Goal: Check status: Check status

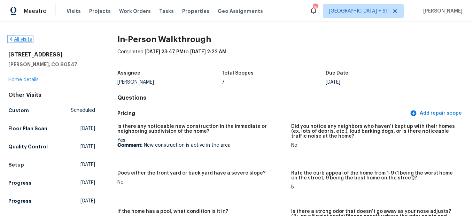
click at [24, 40] on link "All visits" at bounding box center [20, 39] width 24 height 5
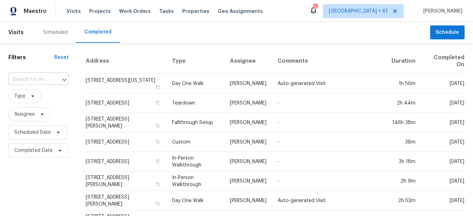
click at [50, 77] on div at bounding box center [59, 80] width 18 height 10
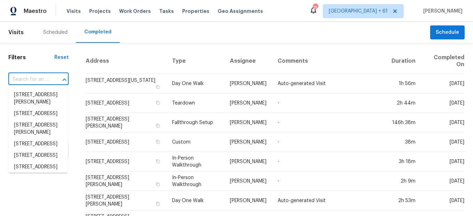
paste input "[STREET_ADDRESS]"
type input "[STREET_ADDRESS]"
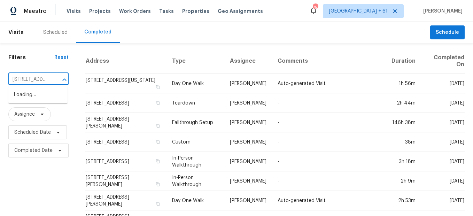
scroll to position [0, 56]
click at [57, 96] on li "[STREET_ADDRESS]" at bounding box center [37, 94] width 59 height 11
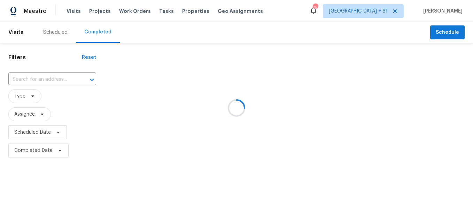
type input "[STREET_ADDRESS]"
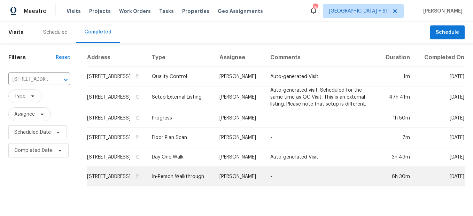
click at [205, 184] on td "In-Person Walkthrough" at bounding box center [180, 176] width 68 height 19
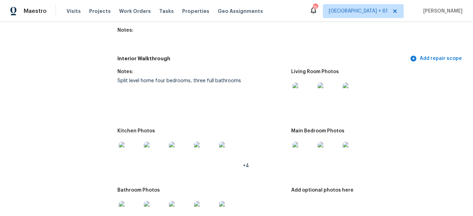
scroll to position [940, 0]
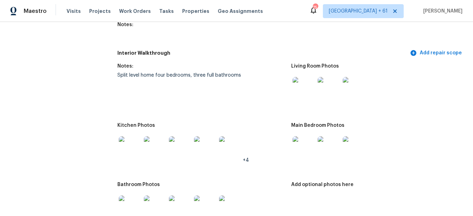
click at [301, 91] on img at bounding box center [303, 88] width 22 height 22
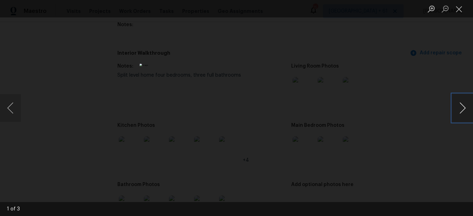
click at [461, 105] on button "Next image" at bounding box center [462, 108] width 21 height 28
click at [459, 107] on button "Next image" at bounding box center [462, 108] width 21 height 28
click at [9, 101] on button "Previous image" at bounding box center [10, 108] width 21 height 28
click at [464, 108] on button "Next image" at bounding box center [462, 108] width 21 height 28
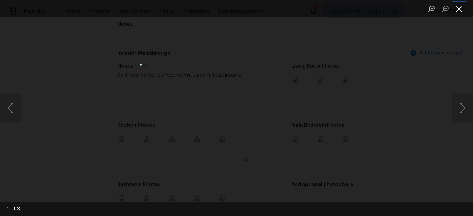
click at [463, 11] on button "Close lightbox" at bounding box center [459, 9] width 14 height 12
